Goal: Information Seeking & Learning: Learn about a topic

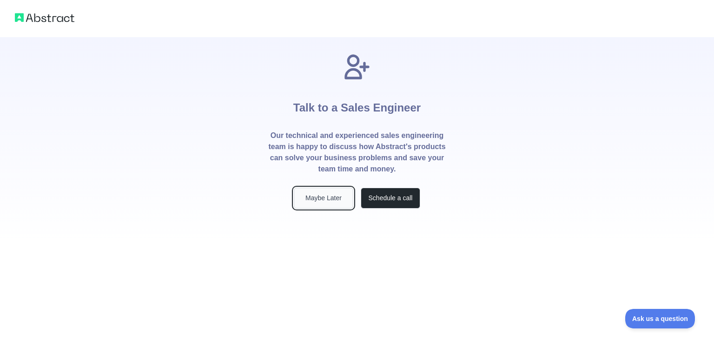
click at [335, 201] on button "Maybe Later" at bounding box center [323, 198] width 59 height 21
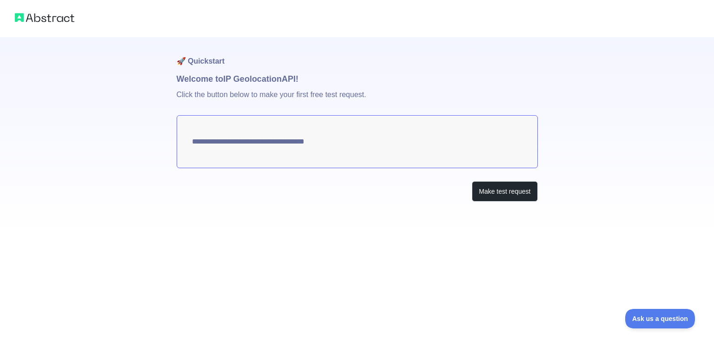
type textarea "**********"
click at [368, 138] on textarea "**********" at bounding box center [357, 141] width 361 height 53
click at [190, 129] on textarea "**********" at bounding box center [357, 141] width 361 height 53
click at [499, 192] on button "Make test request" at bounding box center [505, 191] width 66 height 21
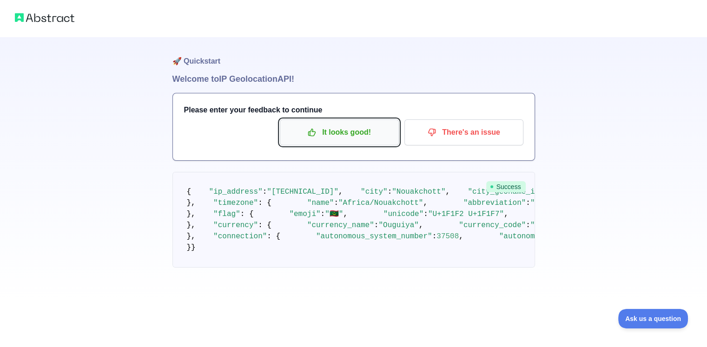
click at [331, 132] on p "It looks good!" at bounding box center [339, 133] width 105 height 16
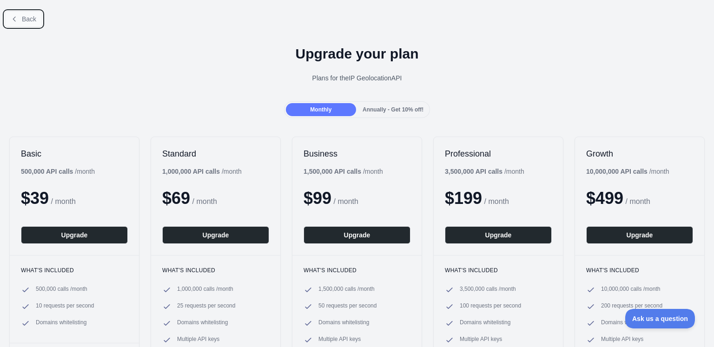
click at [23, 20] on span "Back" at bounding box center [29, 18] width 14 height 7
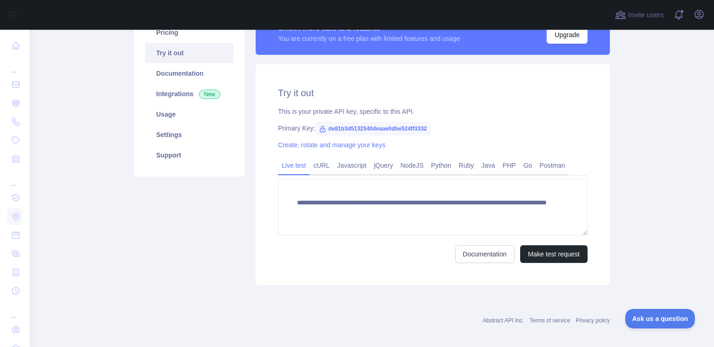
scroll to position [93, 0]
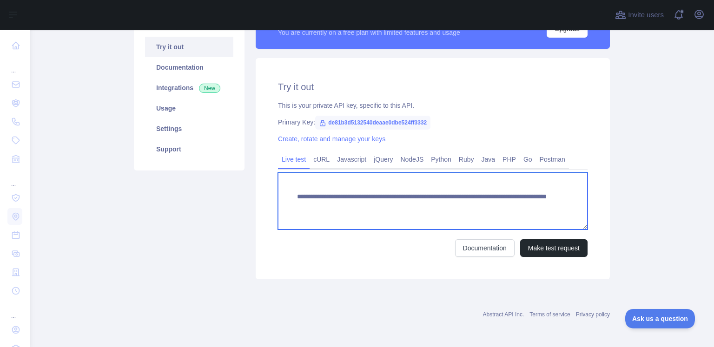
click at [424, 199] on textarea "**********" at bounding box center [432, 201] width 309 height 57
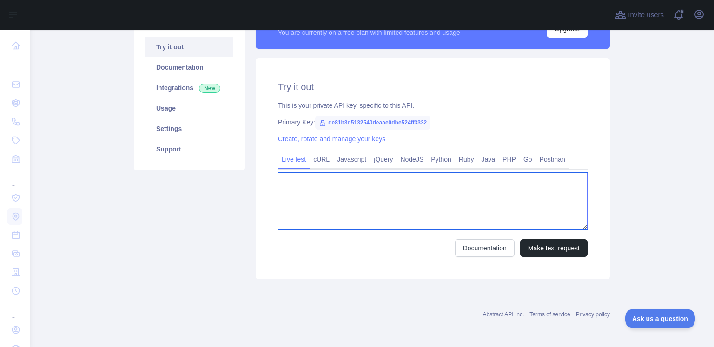
paste textarea "**********"
type textarea "**********"
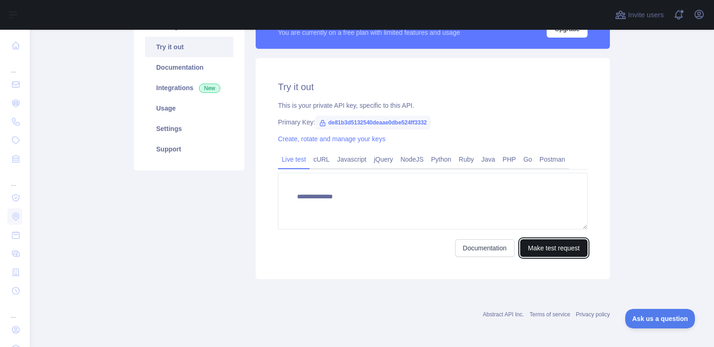
click at [532, 246] on button "Make test request" at bounding box center [553, 248] width 67 height 18
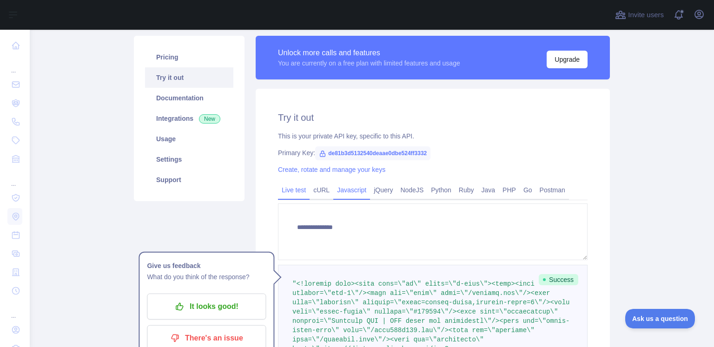
scroll to position [78, 0]
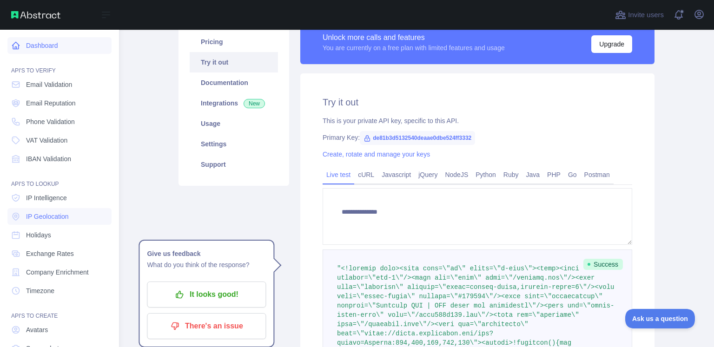
click at [15, 46] on icon at bounding box center [16, 45] width 7 height 7
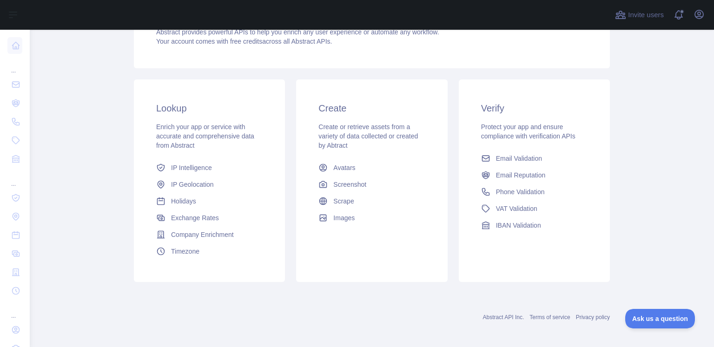
scroll to position [115, 0]
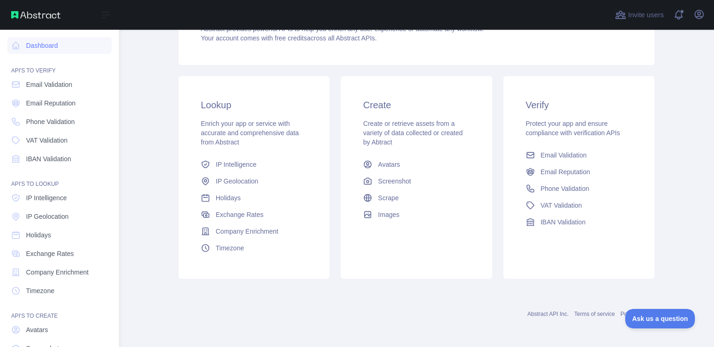
click at [110, 302] on div "Dashboard API'S TO VERIFY Email Validation Email Reputation Phone Validation VA…" at bounding box center [59, 200] width 119 height 401
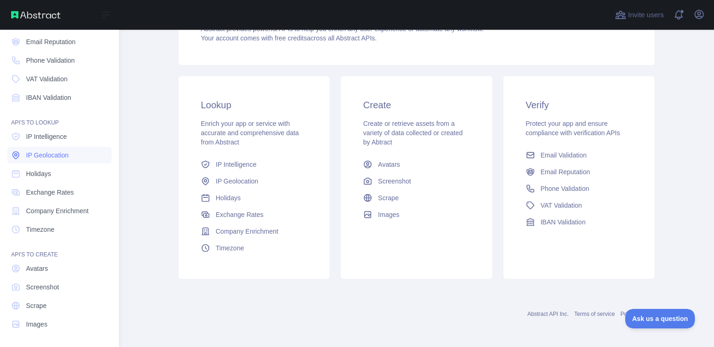
click at [72, 155] on link "IP Geolocation" at bounding box center [59, 155] width 104 height 17
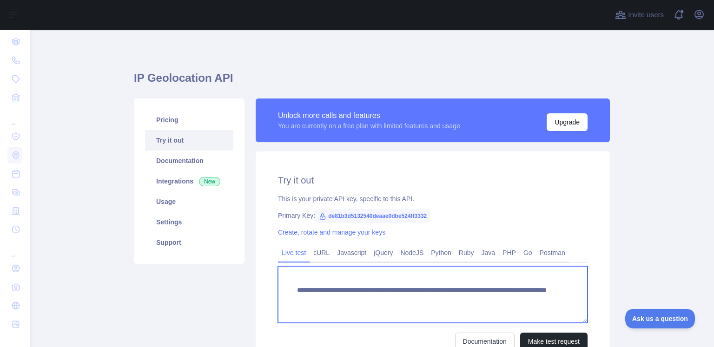
click at [379, 274] on textarea "**********" at bounding box center [432, 294] width 309 height 57
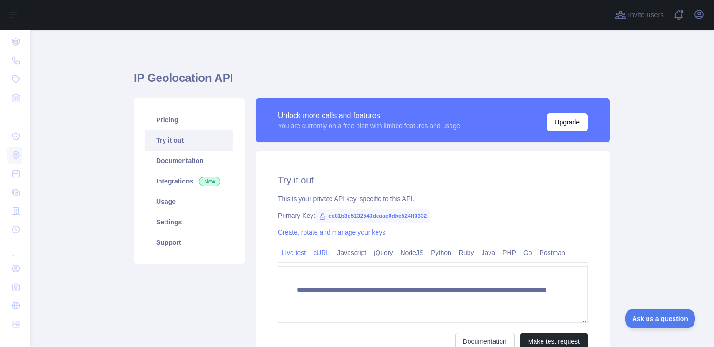
click at [317, 250] on link "cURL" at bounding box center [321, 252] width 24 height 15
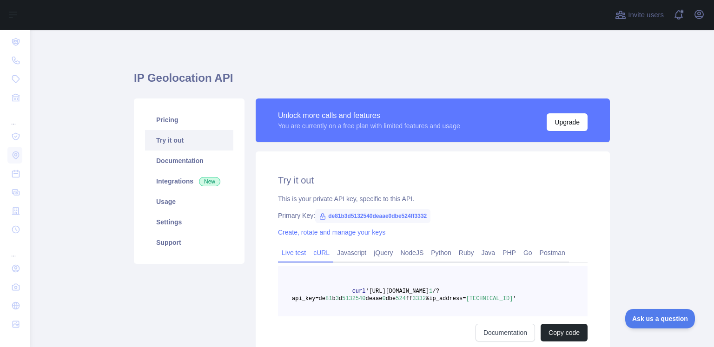
click at [285, 246] on link "Live test" at bounding box center [294, 252] width 32 height 15
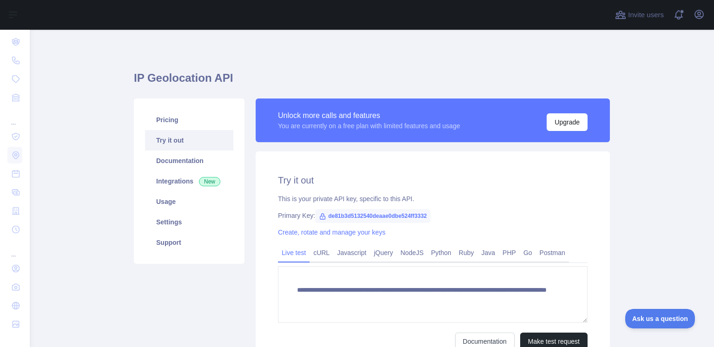
click at [527, 184] on h2 "Try it out" at bounding box center [432, 180] width 309 height 13
click at [546, 338] on button "Make test request" at bounding box center [553, 342] width 67 height 18
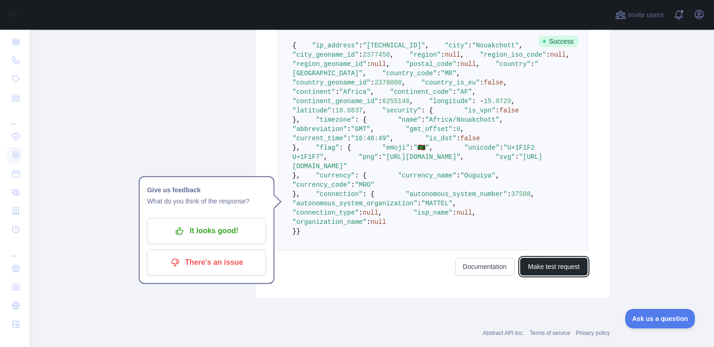
scroll to position [245, 0]
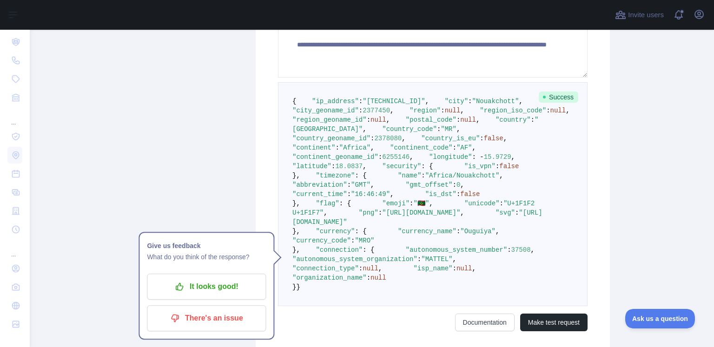
drag, startPoint x: 592, startPoint y: 242, endPoint x: 601, endPoint y: 263, distance: 22.7
click at [601, 263] on div "**********" at bounding box center [433, 129] width 354 height 447
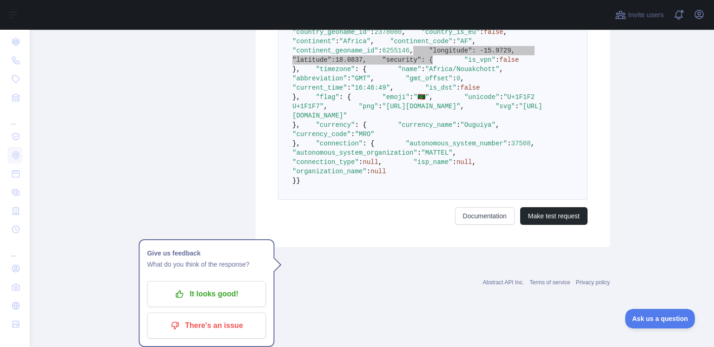
scroll to position [561, 0]
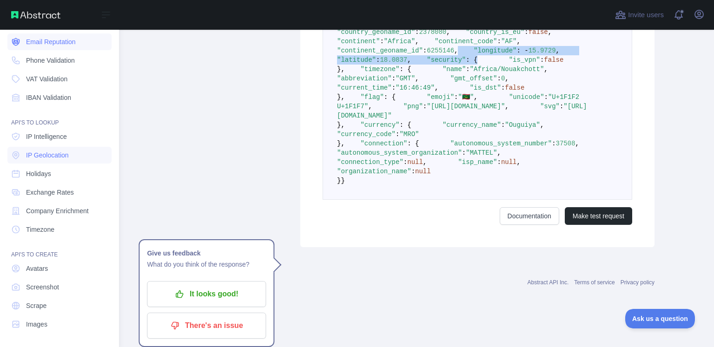
click at [26, 41] on link "Email Reputation" at bounding box center [59, 41] width 104 height 17
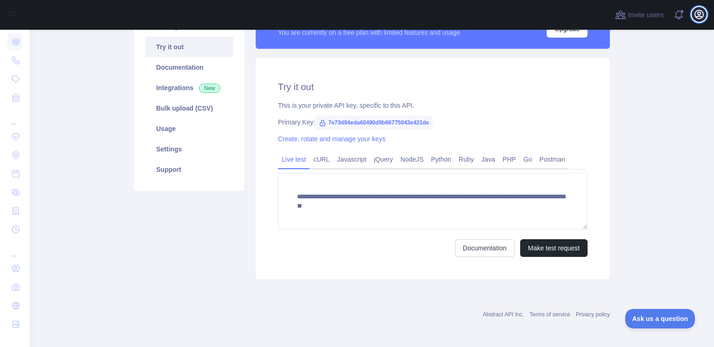
click at [695, 15] on icon "button" at bounding box center [698, 14] width 11 height 11
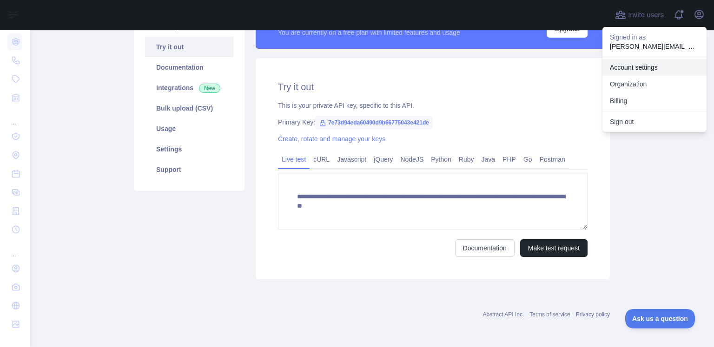
click at [656, 72] on link "Account settings" at bounding box center [654, 67] width 104 height 17
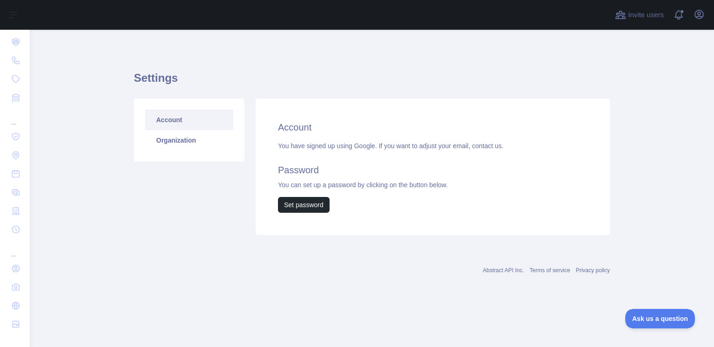
click at [207, 123] on link "Account" at bounding box center [189, 120] width 88 height 20
click at [201, 147] on link "Organization" at bounding box center [189, 140] width 88 height 20
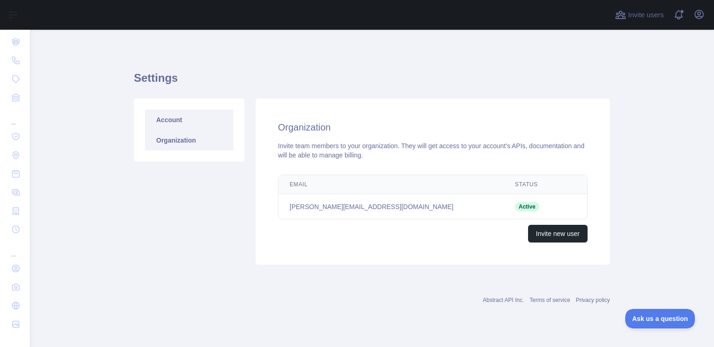
click at [175, 123] on link "Account" at bounding box center [189, 120] width 88 height 20
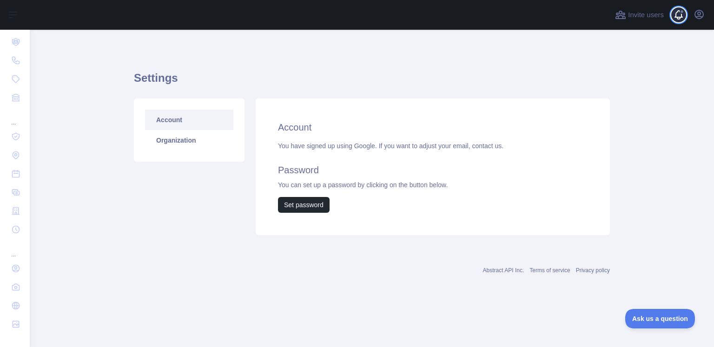
click at [690, 11] on span at bounding box center [682, 15] width 19 height 30
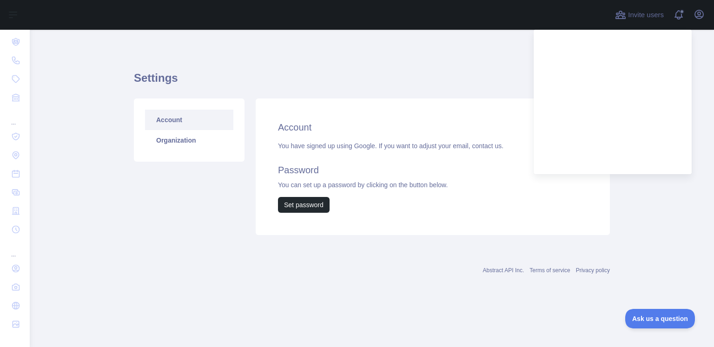
click at [708, 10] on div "Invite users View notifications Open user menu" at bounding box center [372, 15] width 684 height 30
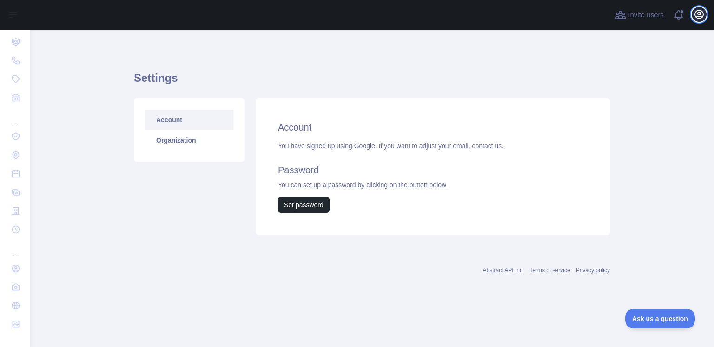
click at [702, 13] on icon "button" at bounding box center [698, 14] width 11 height 11
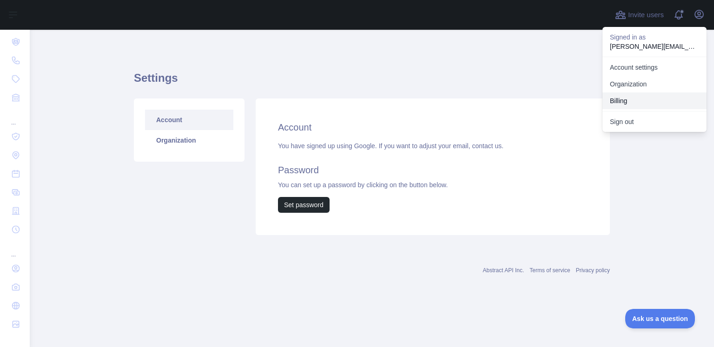
click at [653, 102] on button "Billing" at bounding box center [654, 100] width 104 height 17
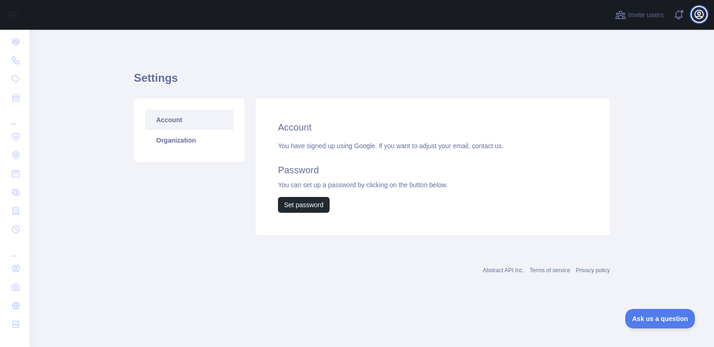
click at [698, 14] on icon "button" at bounding box center [698, 14] width 11 height 11
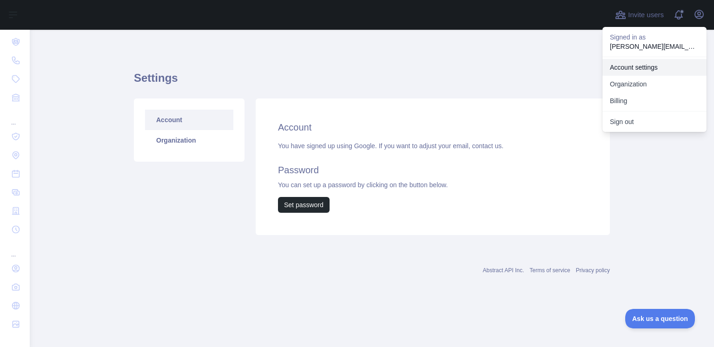
click at [648, 71] on link "Account settings" at bounding box center [654, 67] width 104 height 17
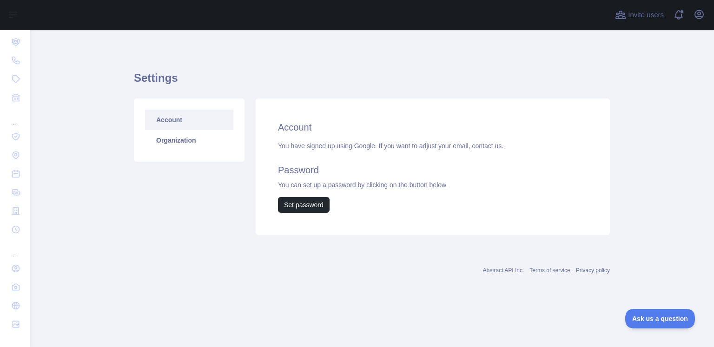
click at [287, 126] on h2 "Account" at bounding box center [432, 127] width 309 height 13
click at [296, 181] on div "You have signed up using Google. If you want to adjust your email, contact us. …" at bounding box center [432, 177] width 309 height 72
click at [297, 201] on button "Set password" at bounding box center [304, 205] width 52 height 16
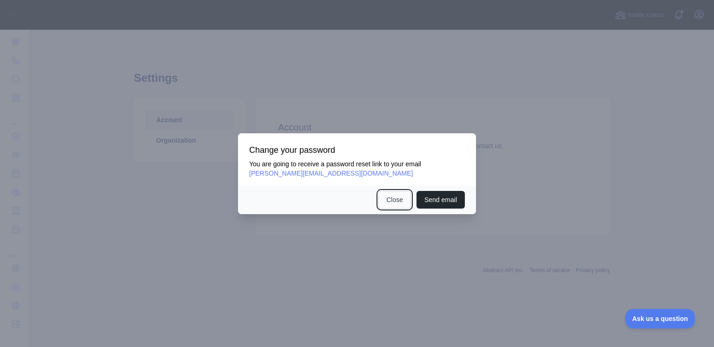
click at [401, 198] on button "Close" at bounding box center [394, 200] width 33 height 18
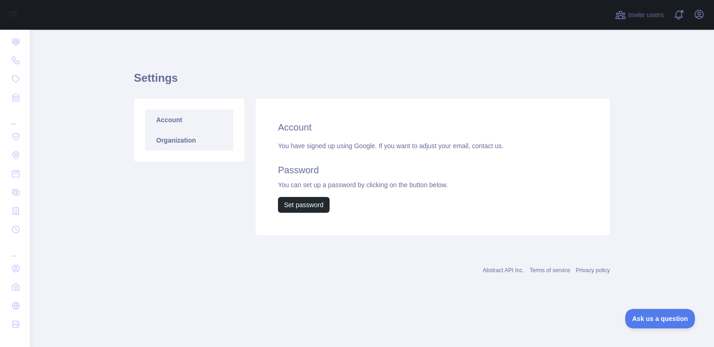
click at [186, 138] on link "Organization" at bounding box center [189, 140] width 88 height 20
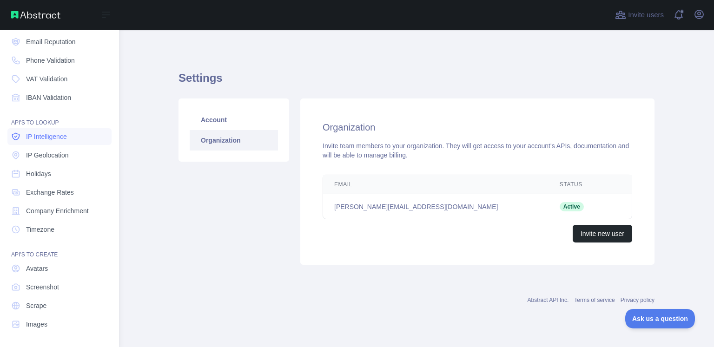
click at [50, 140] on span "IP Intelligence" at bounding box center [46, 136] width 41 height 9
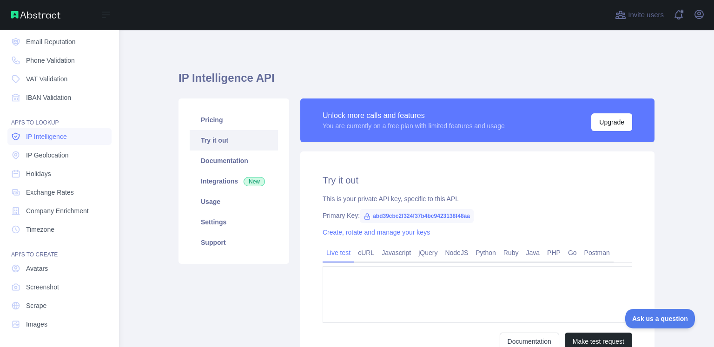
type textarea "**********"
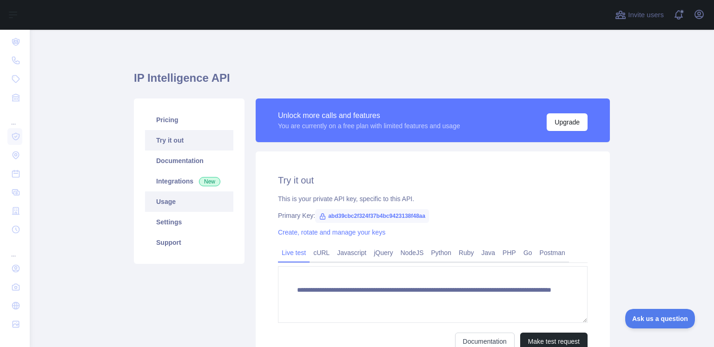
click at [175, 200] on link "Usage" at bounding box center [189, 201] width 88 height 20
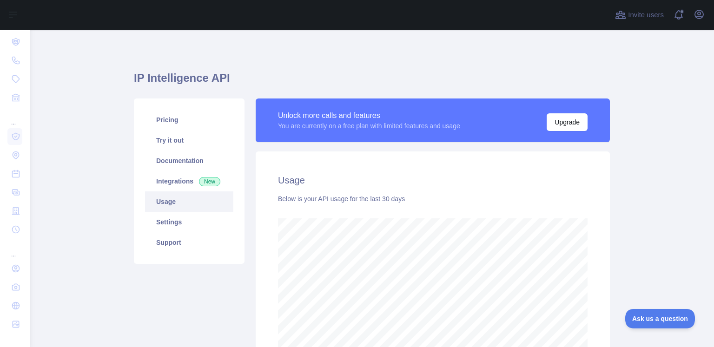
scroll to position [317, 677]
click at [172, 222] on link "Settings" at bounding box center [189, 222] width 88 height 20
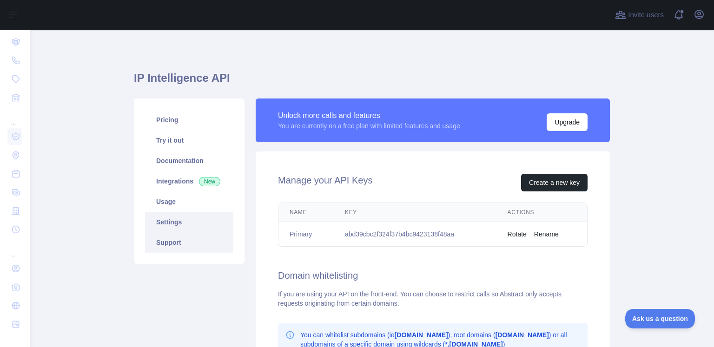
click at [164, 241] on link "Support" at bounding box center [189, 242] width 88 height 20
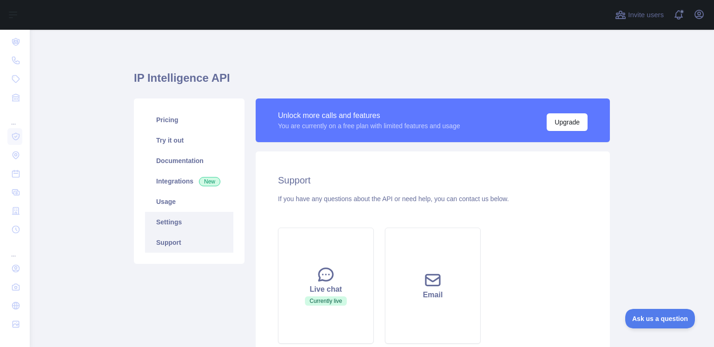
click at [166, 224] on link "Settings" at bounding box center [189, 222] width 88 height 20
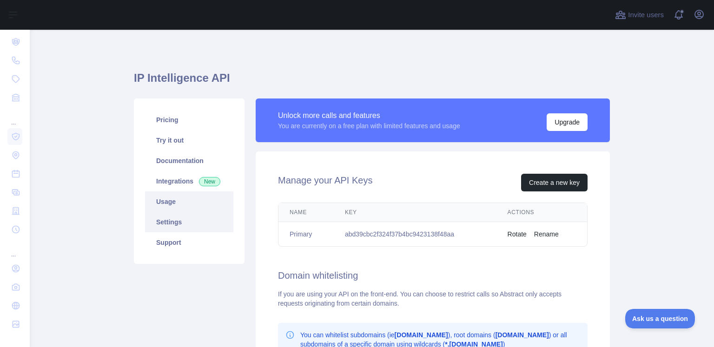
click at [170, 199] on link "Usage" at bounding box center [189, 201] width 88 height 20
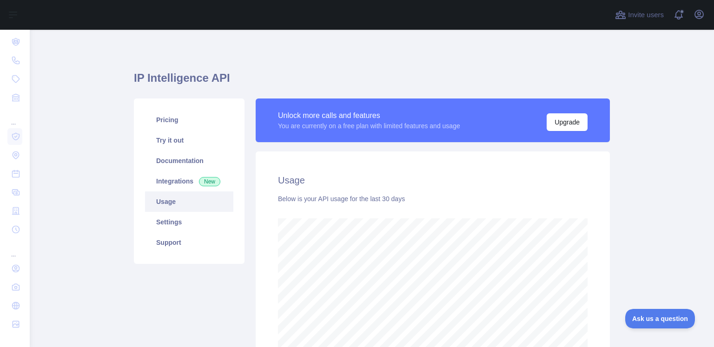
scroll to position [317, 677]
click at [179, 138] on link "Try it out" at bounding box center [189, 140] width 88 height 20
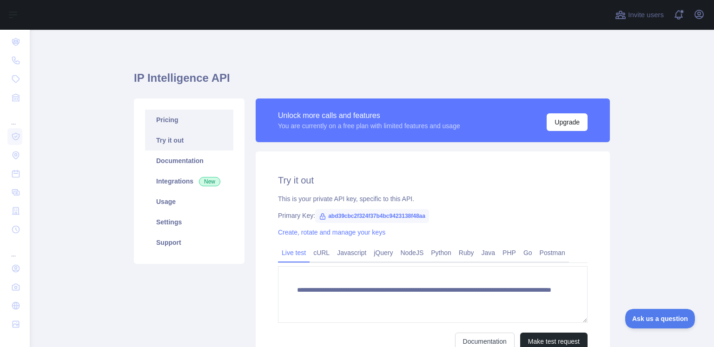
click at [182, 119] on link "Pricing" at bounding box center [189, 120] width 88 height 20
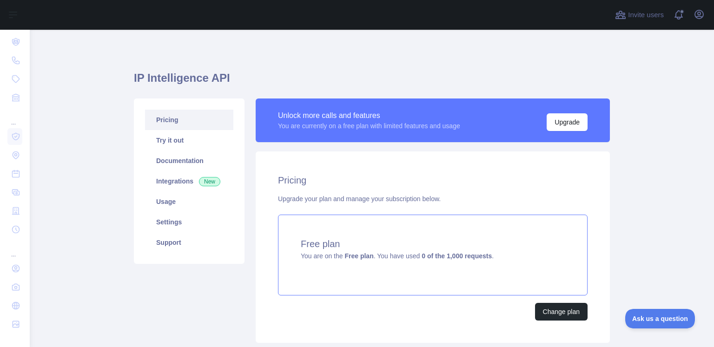
click at [319, 249] on h4 "Free plan" at bounding box center [433, 243] width 264 height 13
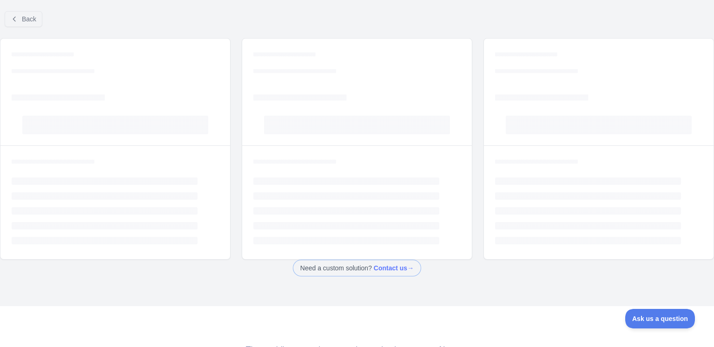
click at [319, 249] on div "Loading... Loading... Loading... Loading... Loading... Loading..." at bounding box center [357, 202] width 230 height 114
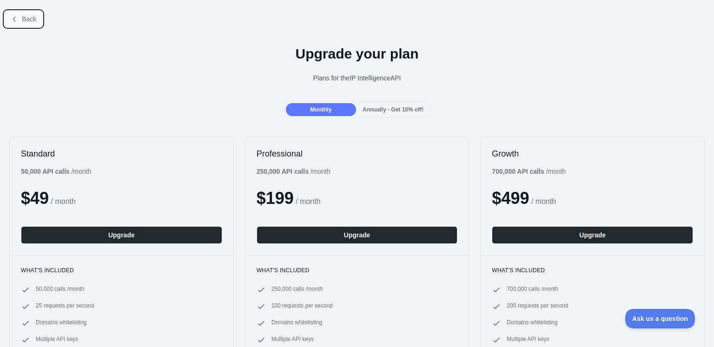
click at [14, 13] on button "Back" at bounding box center [24, 19] width 38 height 16
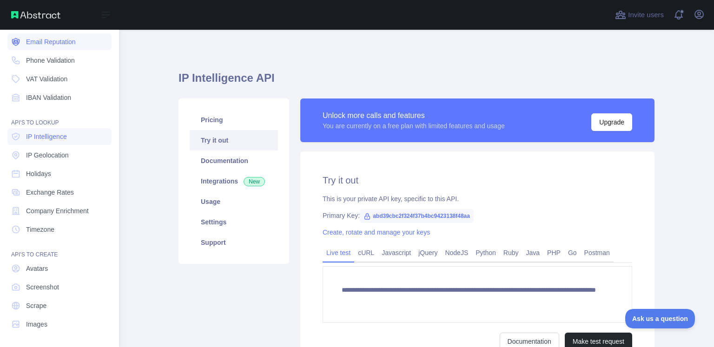
click at [46, 44] on span "Email Reputation" at bounding box center [51, 41] width 50 height 9
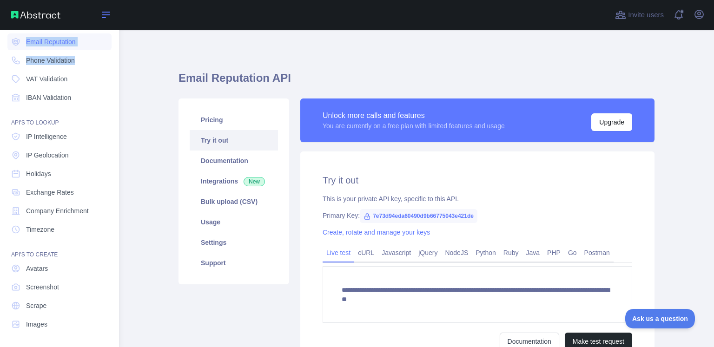
drag, startPoint x: 111, startPoint y: 61, endPoint x: 113, endPoint y: 11, distance: 49.8
click at [113, 11] on div "Open sidebar Dashboard API'S TO VERIFY Email Validation Email Reputation Phone …" at bounding box center [59, 173] width 119 height 347
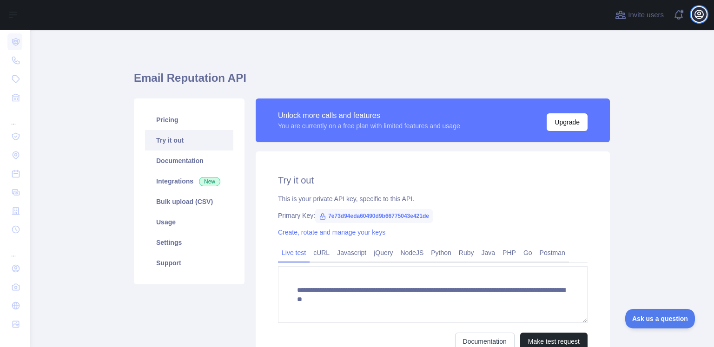
click at [700, 16] on icon "button" at bounding box center [699, 14] width 8 height 8
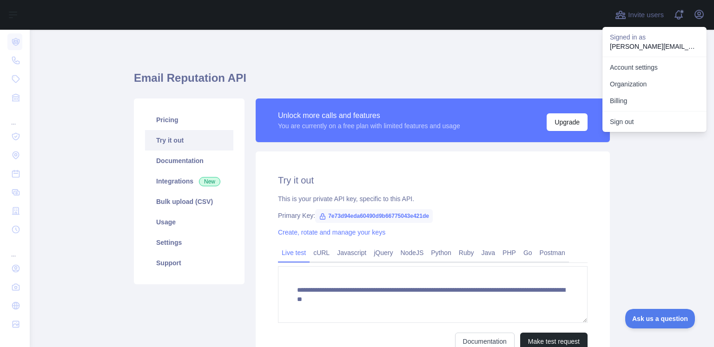
click at [512, 106] on div "Unlock more calls and features You are currently on a free plan with limited fe…" at bounding box center [433, 121] width 354 height 44
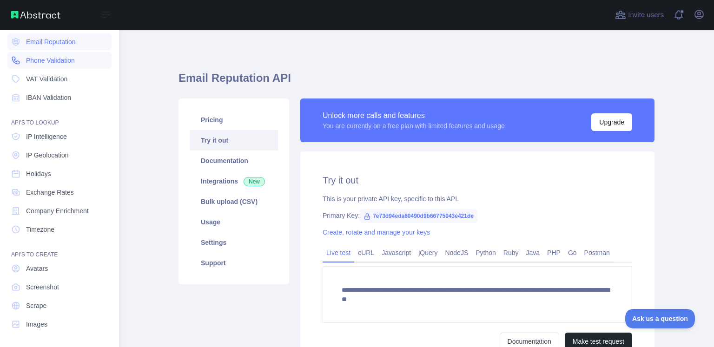
click at [34, 53] on link "Phone Validation" at bounding box center [59, 60] width 104 height 17
click at [62, 15] on div "Open sidebar" at bounding box center [59, 15] width 119 height 30
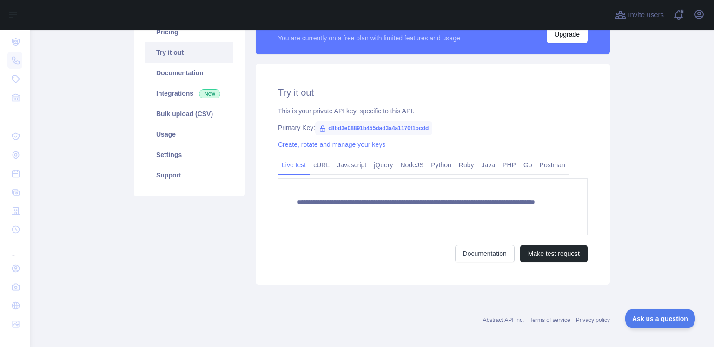
scroll to position [93, 0]
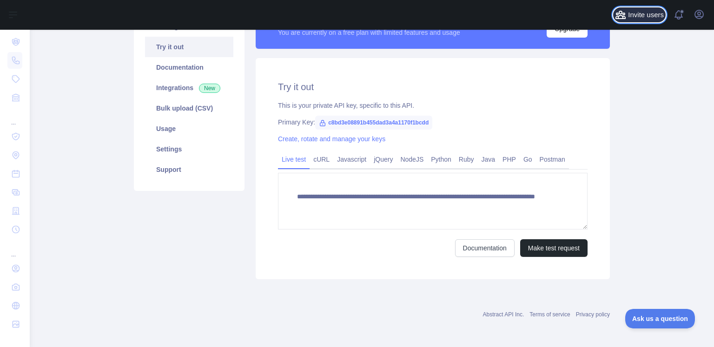
click at [643, 15] on span "Invite users" at bounding box center [646, 15] width 36 height 11
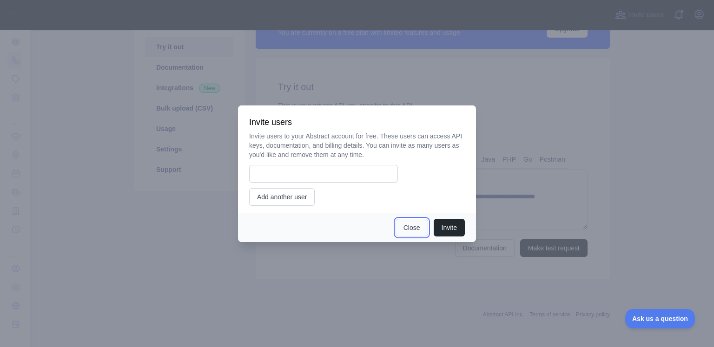
click at [403, 225] on button "Close" at bounding box center [411, 228] width 33 height 18
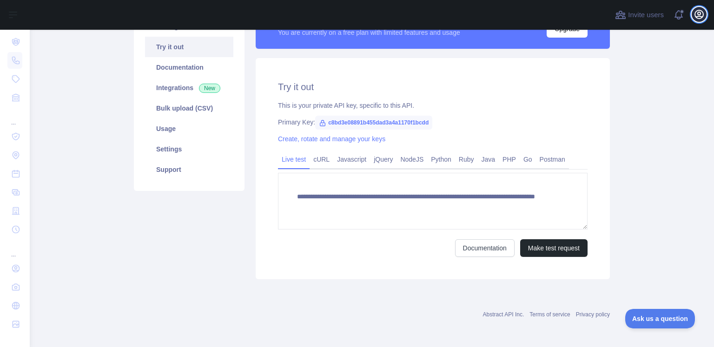
click at [692, 13] on button "Open user menu" at bounding box center [698, 14] width 15 height 15
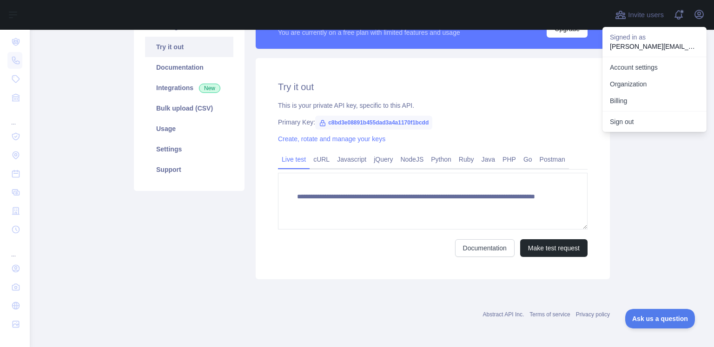
click at [675, 45] on p "[PERSON_NAME][EMAIL_ADDRESS][DOMAIN_NAME]" at bounding box center [654, 46] width 89 height 9
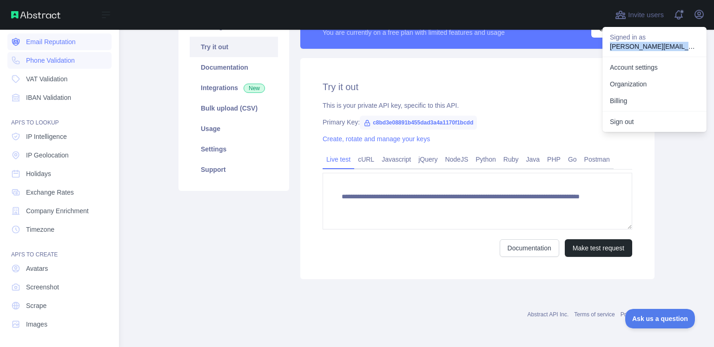
click at [14, 39] on icon at bounding box center [15, 41] width 7 height 7
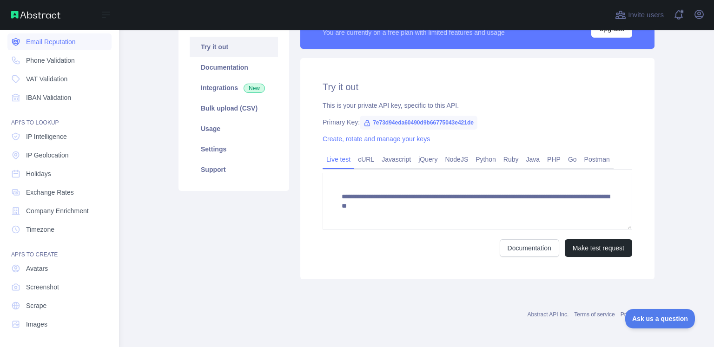
click at [55, 34] on link "Email Reputation" at bounding box center [59, 41] width 104 height 17
click at [58, 82] on span "VAT Validation" at bounding box center [46, 78] width 41 height 9
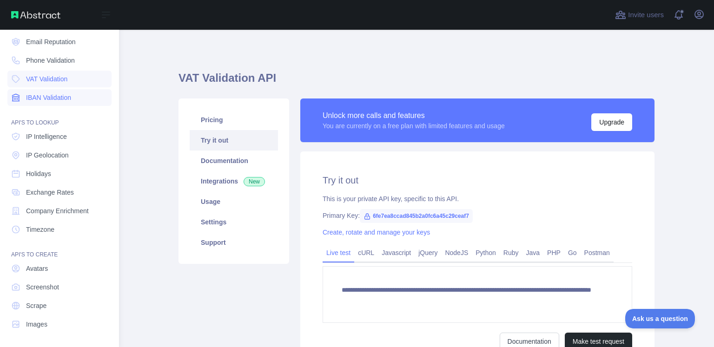
click at [57, 99] on span "IBAN Validation" at bounding box center [48, 97] width 45 height 9
click at [57, 138] on span "IP Intelligence" at bounding box center [46, 136] width 41 height 9
click at [54, 157] on span "IP Geolocation" at bounding box center [47, 155] width 43 height 9
click at [47, 177] on span "Holidays" at bounding box center [38, 173] width 25 height 9
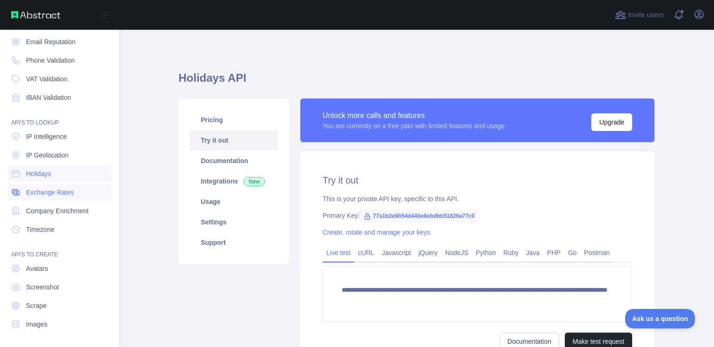
click at [53, 191] on span "Exchange Rates" at bounding box center [50, 192] width 48 height 9
click at [55, 210] on span "Company Enrichment" at bounding box center [57, 210] width 63 height 9
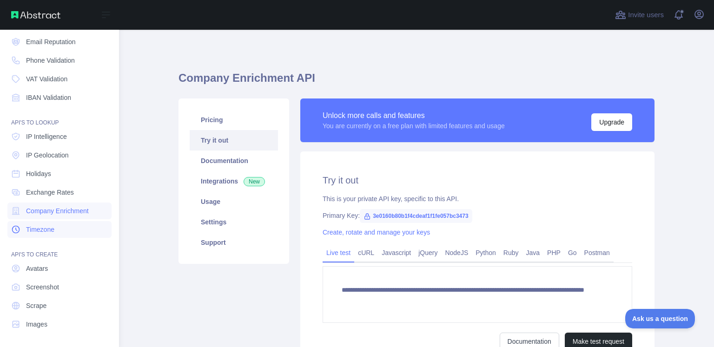
click at [53, 225] on span "Timezone" at bounding box center [40, 229] width 28 height 9
click at [48, 283] on span "Screenshot" at bounding box center [42, 287] width 33 height 9
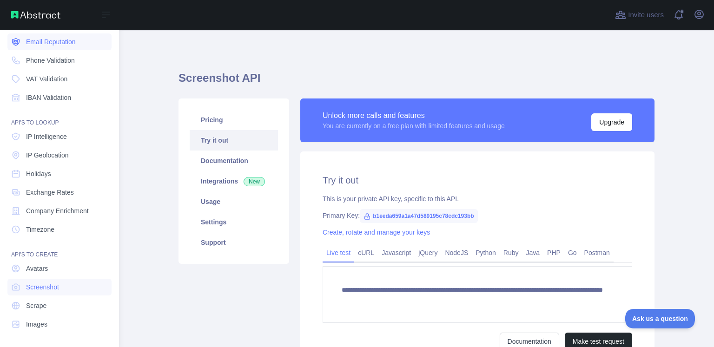
click at [42, 45] on span "Email Reputation" at bounding box center [51, 41] width 50 height 9
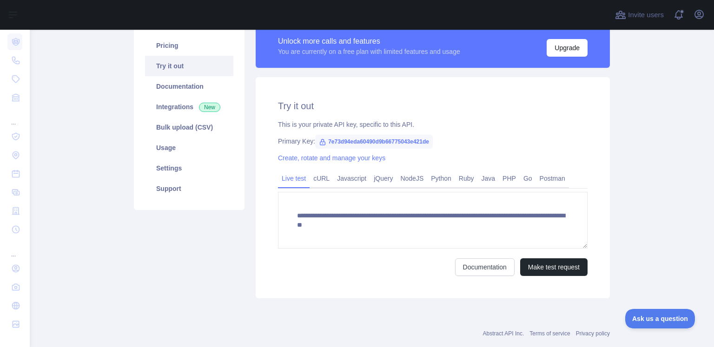
scroll to position [93, 0]
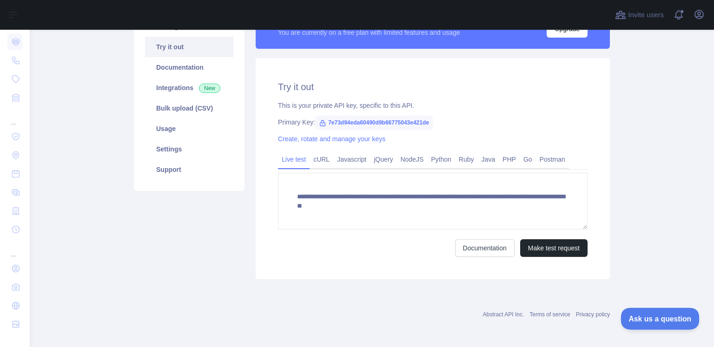
click at [645, 321] on button "Ask us a question" at bounding box center [655, 318] width 70 height 20
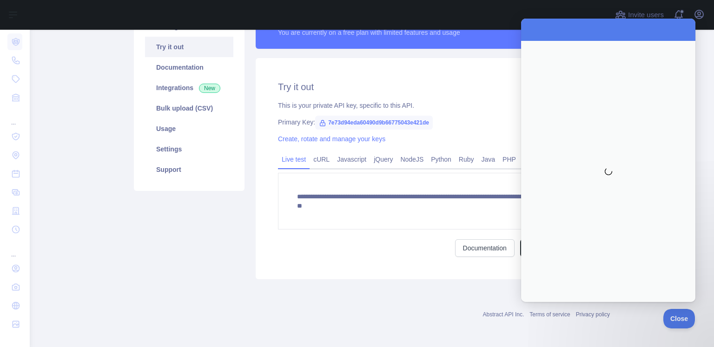
scroll to position [0, 0]
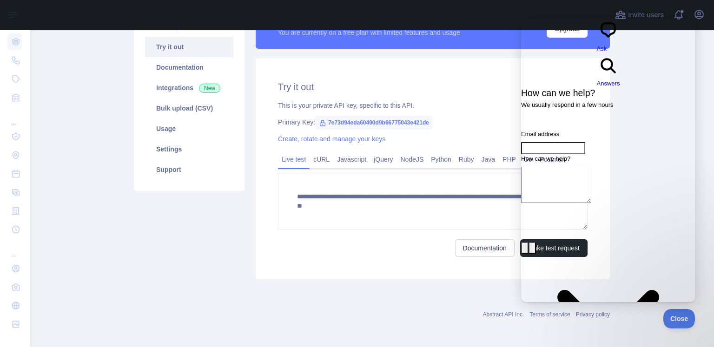
click at [565, 167] on textarea "How can we help?" at bounding box center [556, 185] width 70 height 36
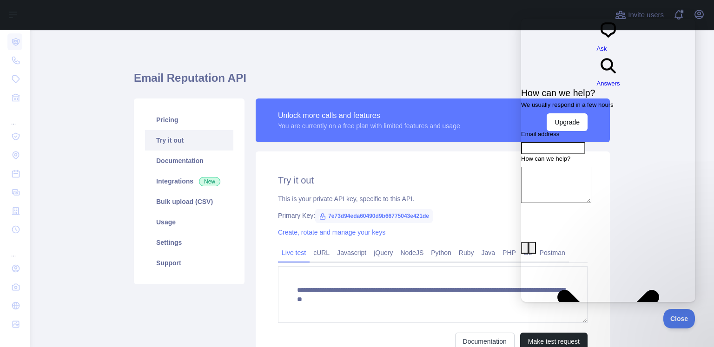
click at [504, 56] on div "**********" at bounding box center [372, 219] width 476 height 334
click at [679, 314] on button "Close" at bounding box center [677, 318] width 32 height 20
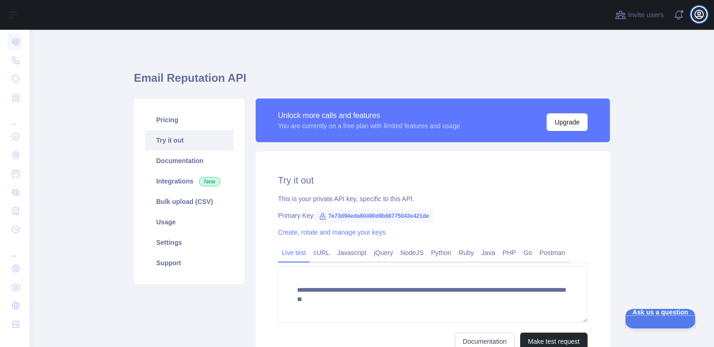
click at [693, 13] on icon "button" at bounding box center [698, 14] width 11 height 11
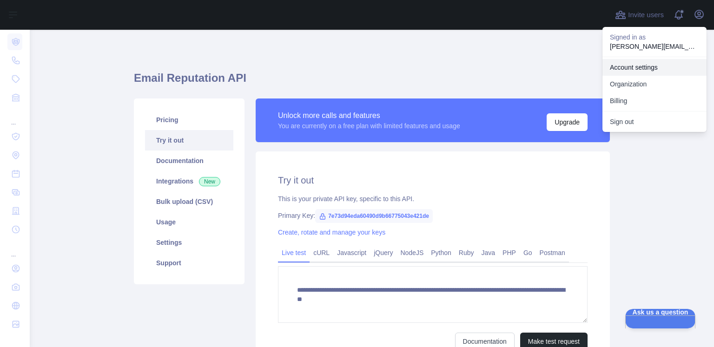
click at [658, 74] on link "Account settings" at bounding box center [654, 67] width 104 height 17
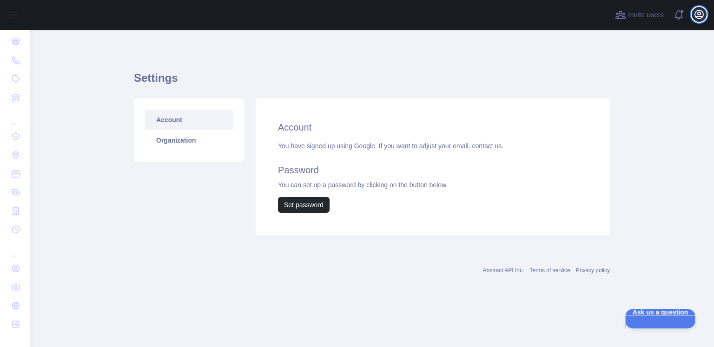
click at [693, 10] on icon "button" at bounding box center [698, 14] width 11 height 11
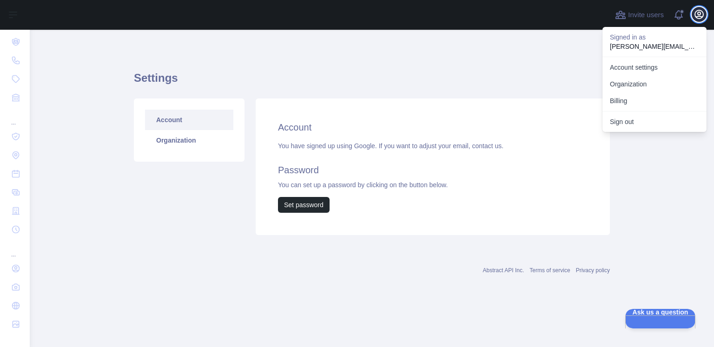
click at [693, 10] on icon "button" at bounding box center [698, 14] width 11 height 11
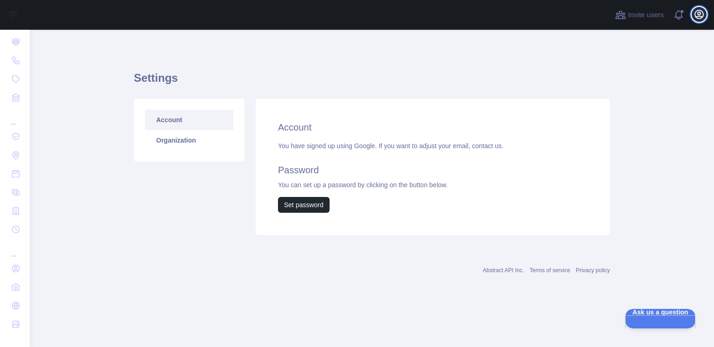
click at [693, 10] on icon "button" at bounding box center [698, 14] width 11 height 11
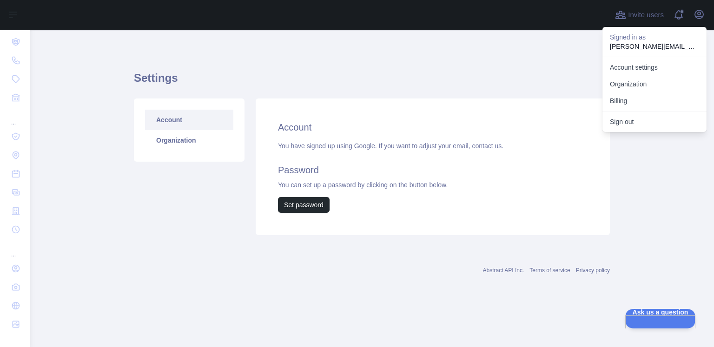
click at [475, 75] on h1 "Settings" at bounding box center [372, 82] width 476 height 22
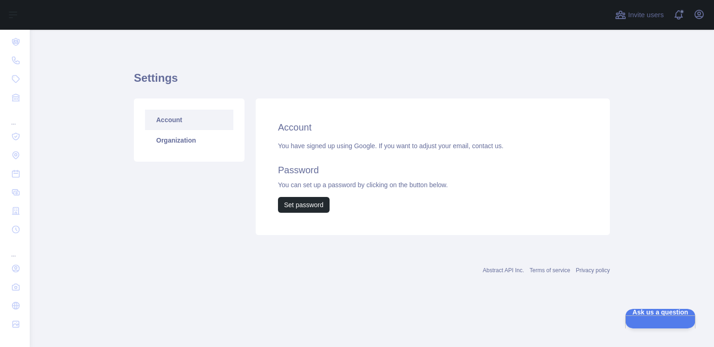
click at [319, 145] on div "You have signed up using Google. If you want to adjust your email, contact us. …" at bounding box center [432, 177] width 309 height 72
click at [419, 154] on div "You have signed up using Google. If you want to adjust your email, contact us. …" at bounding box center [432, 177] width 309 height 72
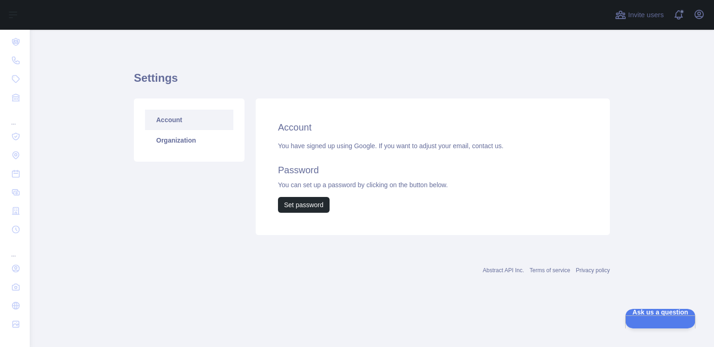
click at [418, 145] on div "You have signed up using Google. If you want to adjust your email, contact us. …" at bounding box center [432, 177] width 309 height 72
drag, startPoint x: 417, startPoint y: 145, endPoint x: 431, endPoint y: 145, distance: 13.9
click at [431, 145] on div "You have signed up using Google. If you want to adjust your email, contact us. …" at bounding box center [432, 177] width 309 height 72
copy div "adjust"
